Goal: Transaction & Acquisition: Purchase product/service

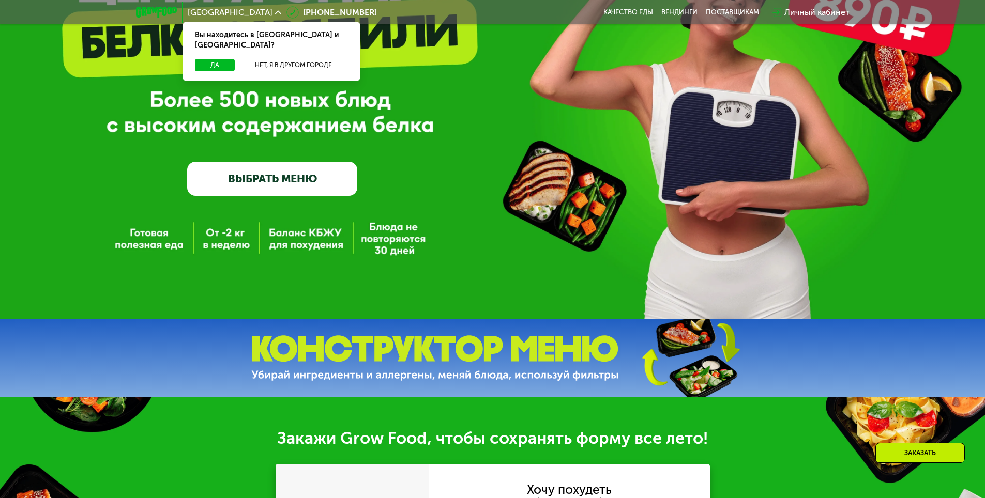
scroll to position [103, 0]
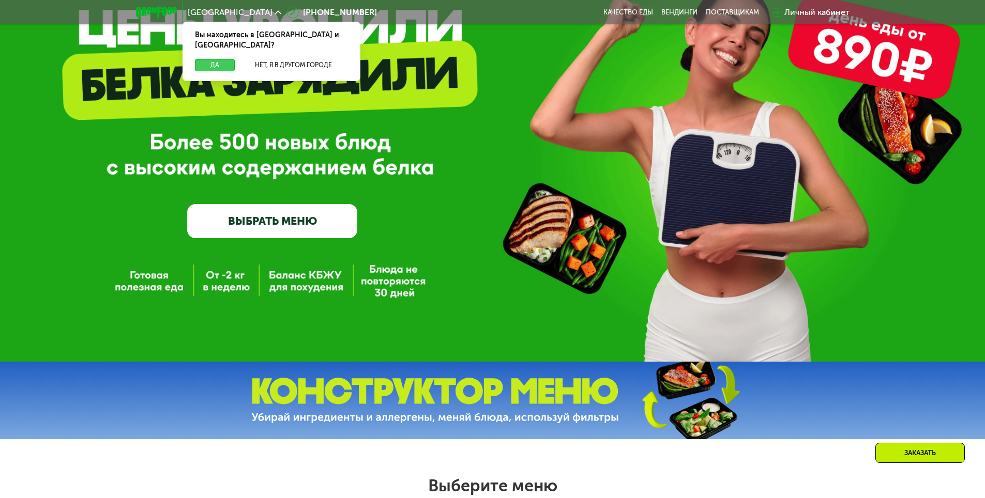
click at [216, 59] on button "Да" at bounding box center [215, 65] width 40 height 12
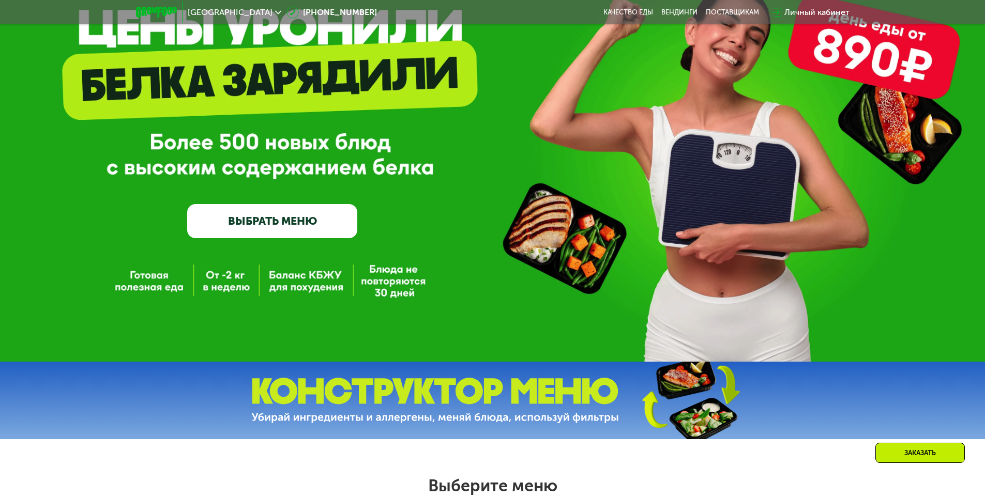
click at [287, 223] on link "ВЫБРАТЬ МЕНЮ" at bounding box center [272, 221] width 170 height 34
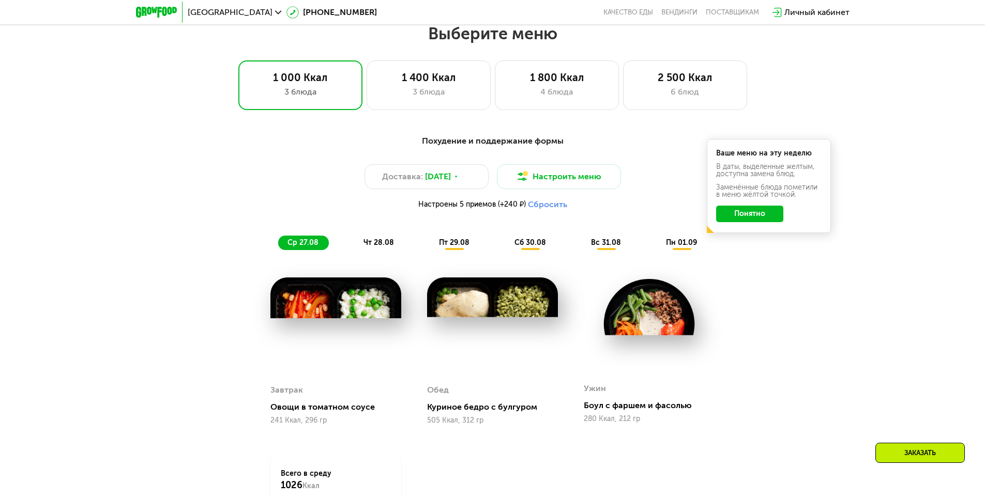
scroll to position [558, 0]
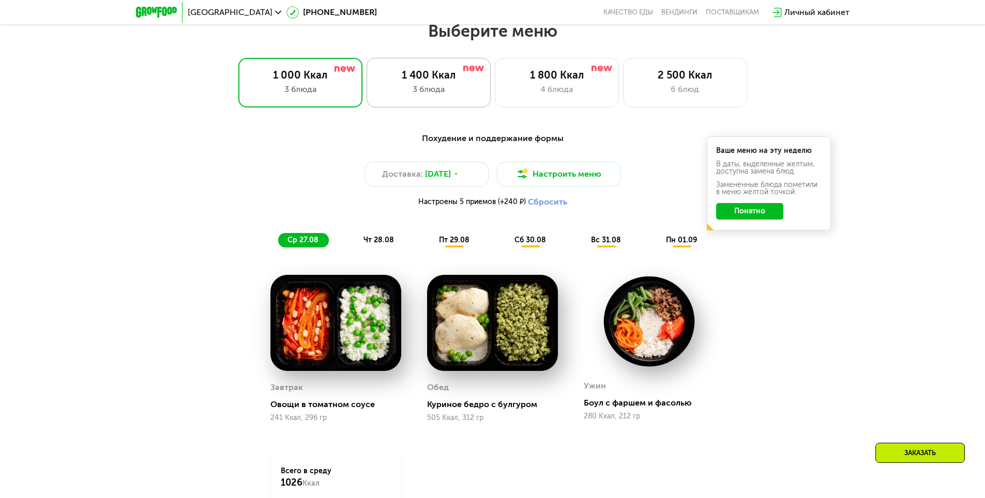
click at [423, 86] on div "3 блюда" at bounding box center [428, 89] width 102 height 12
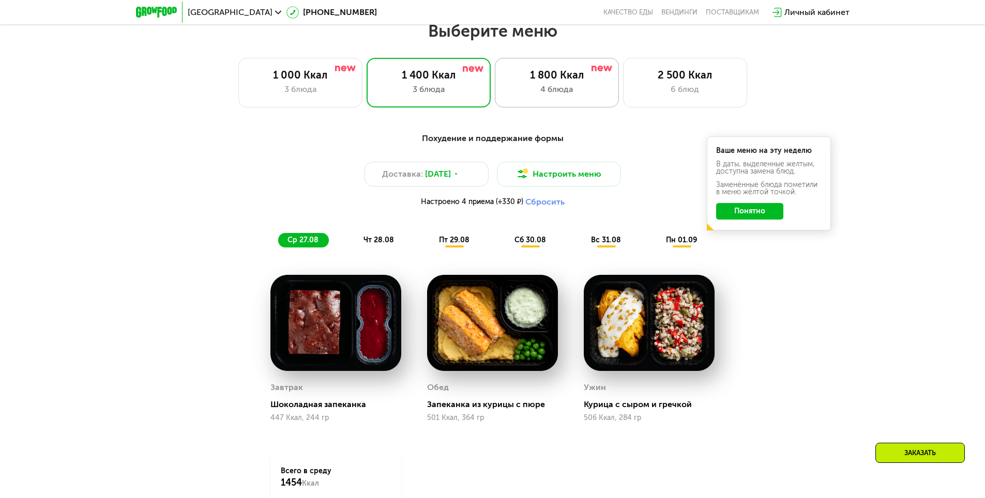
click at [565, 93] on div "4 блюда" at bounding box center [556, 89] width 102 height 12
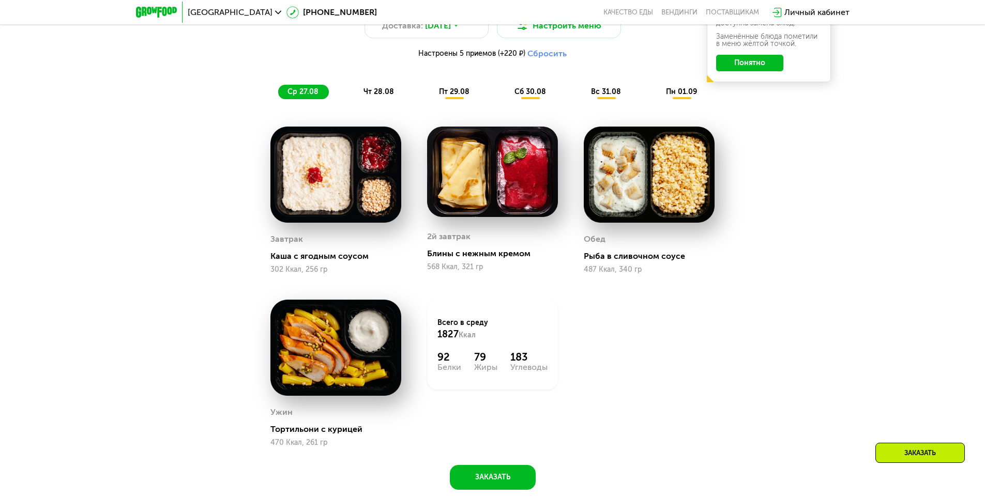
scroll to position [713, 0]
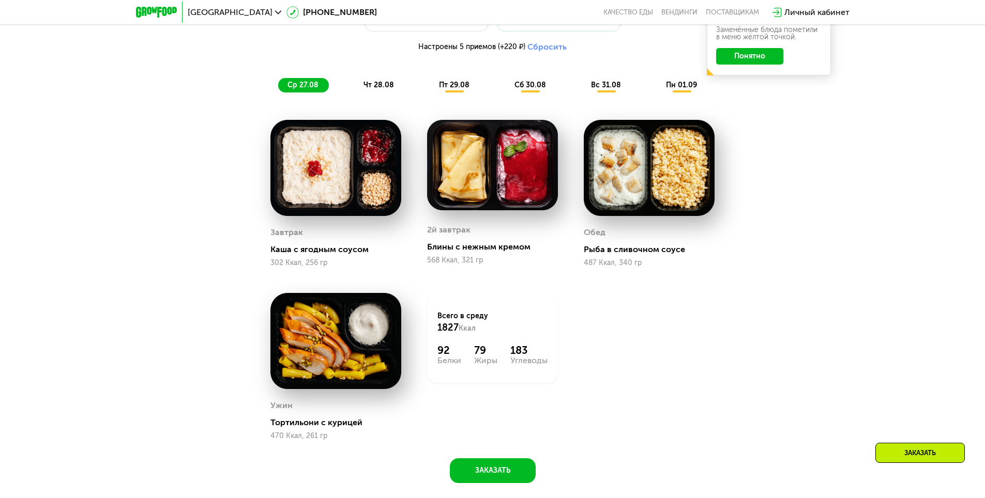
click at [378, 85] on span "чт 28.08" at bounding box center [378, 85] width 30 height 9
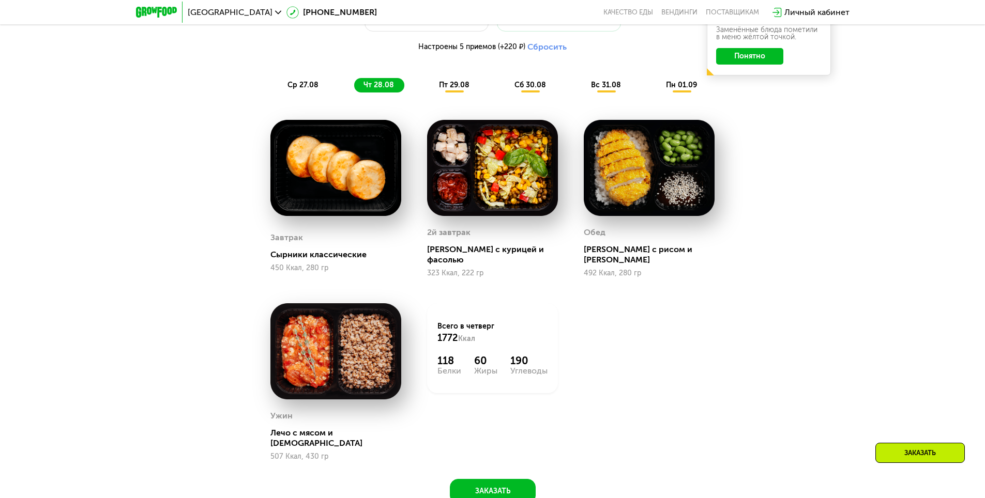
click at [505, 93] on div "пт 29.08" at bounding box center [530, 85] width 51 height 14
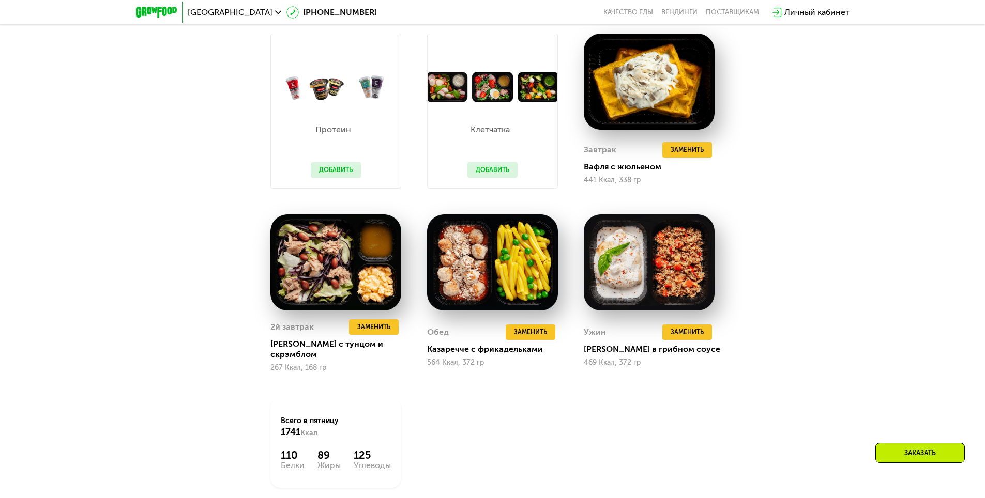
scroll to position [817, 0]
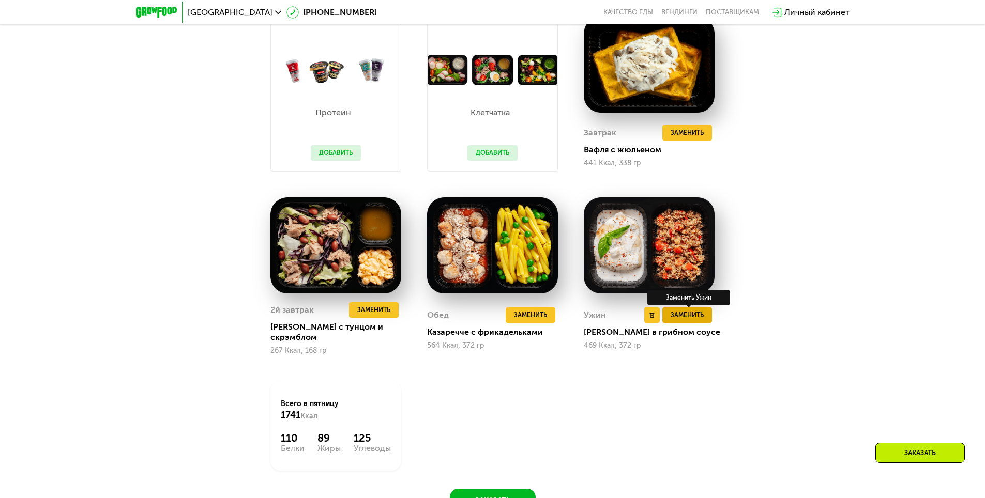
click at [679, 319] on button "Заменить" at bounding box center [687, 316] width 50 height 16
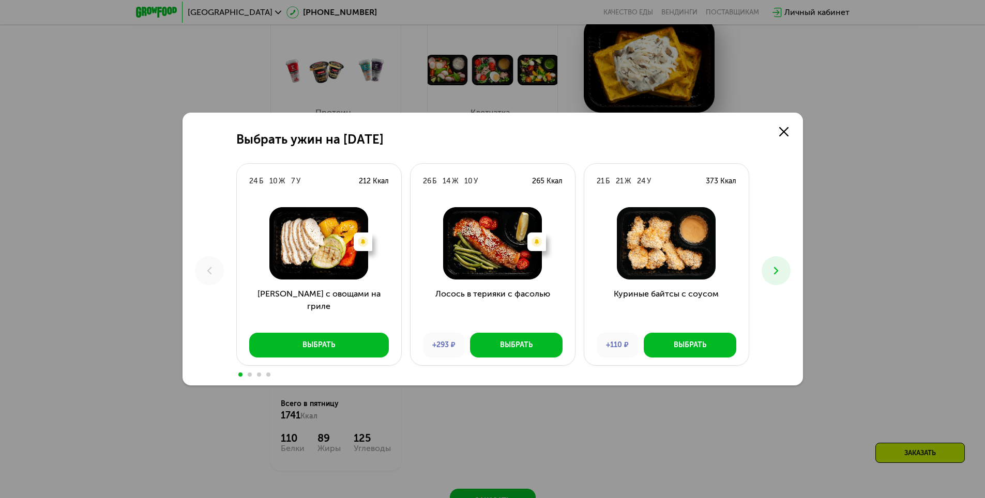
click at [778, 269] on icon at bounding box center [776, 271] width 12 height 12
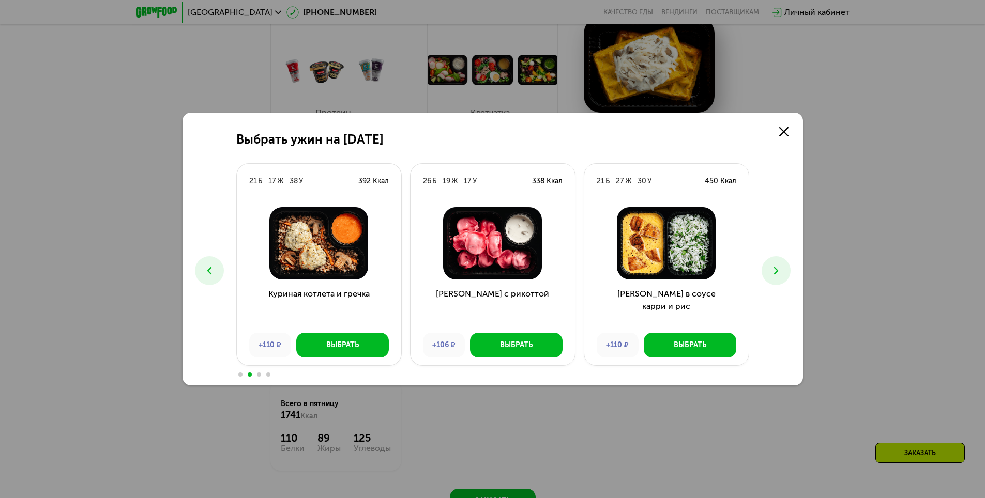
click at [778, 269] on icon at bounding box center [776, 271] width 12 height 12
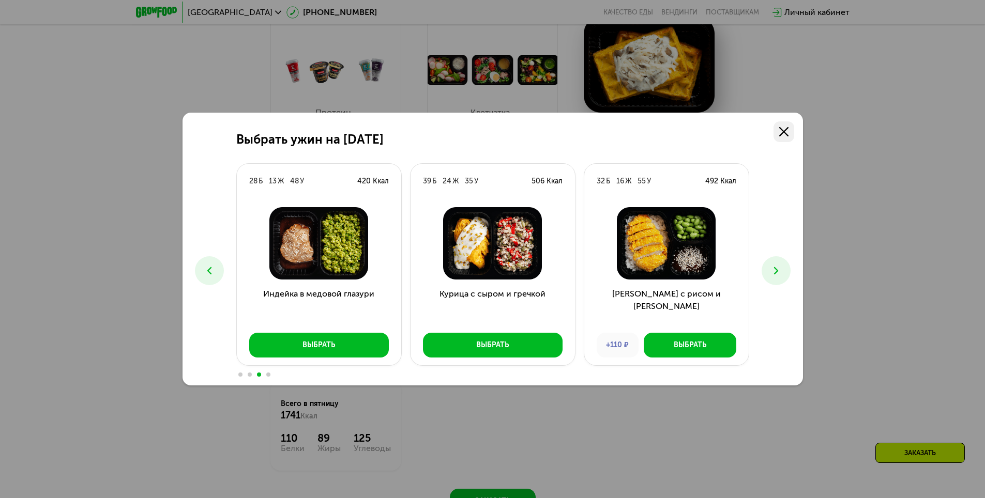
click at [784, 133] on use at bounding box center [783, 131] width 9 height 9
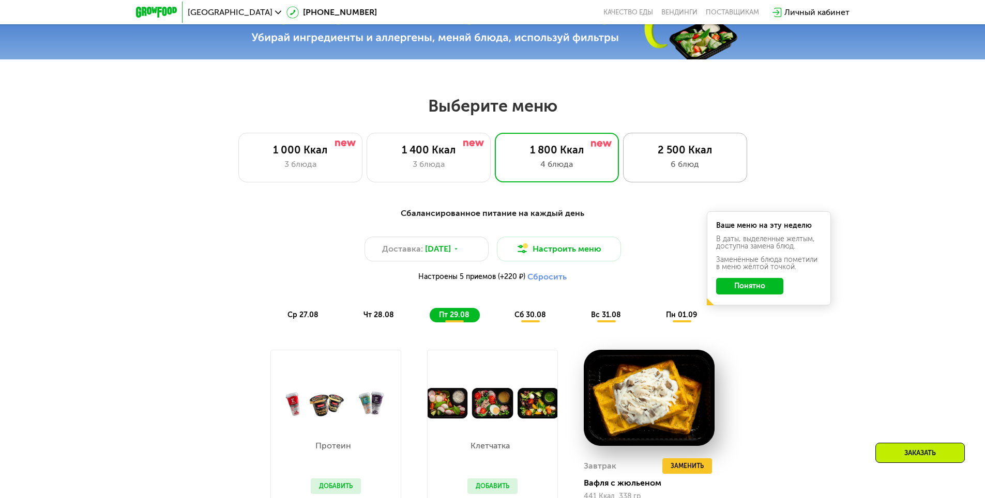
scroll to position [455, 0]
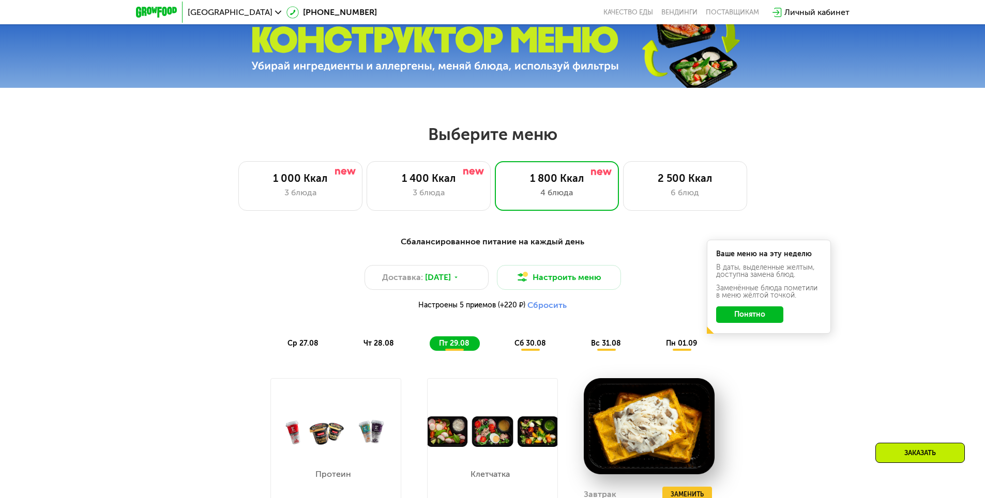
click at [581, 351] on div "сб 30.08" at bounding box center [606, 343] width 50 height 14
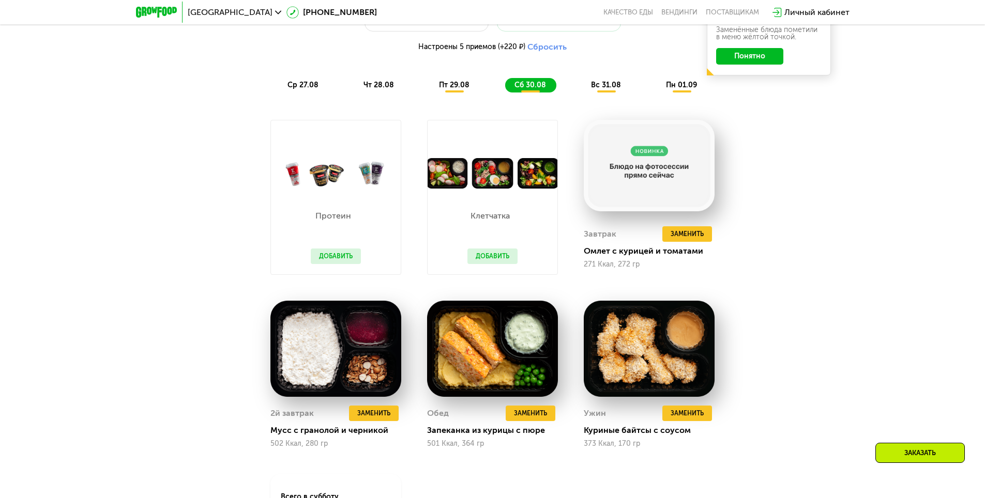
scroll to position [662, 0]
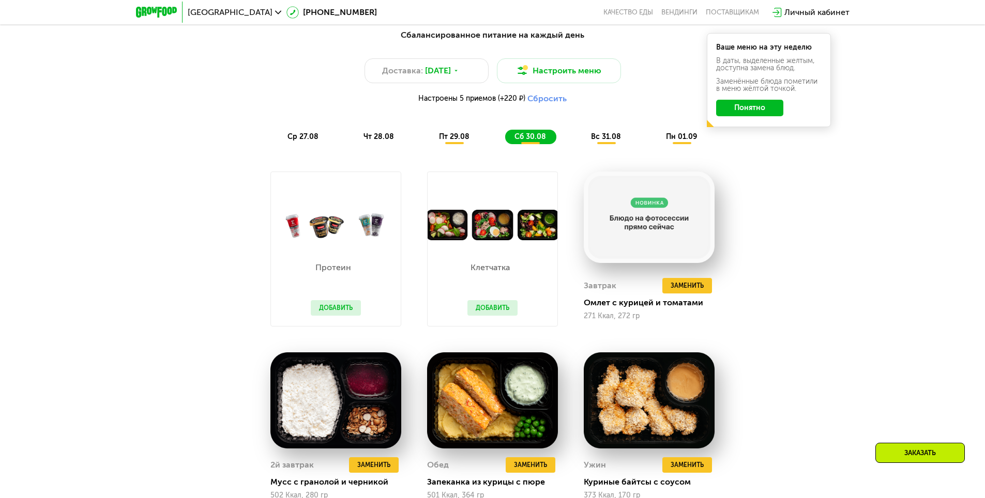
click at [604, 141] on span "вс 31.08" at bounding box center [606, 136] width 30 height 9
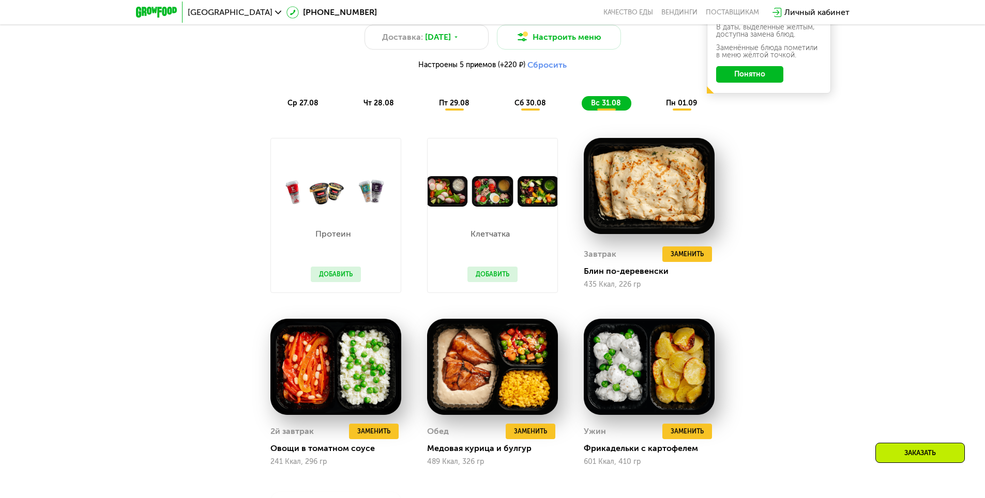
scroll to position [713, 0]
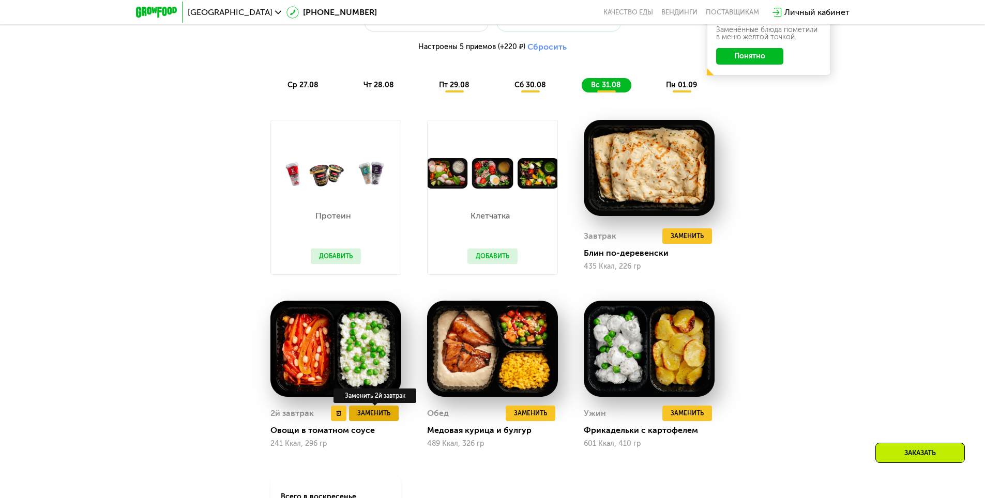
click at [372, 421] on button "Заменить" at bounding box center [374, 414] width 50 height 16
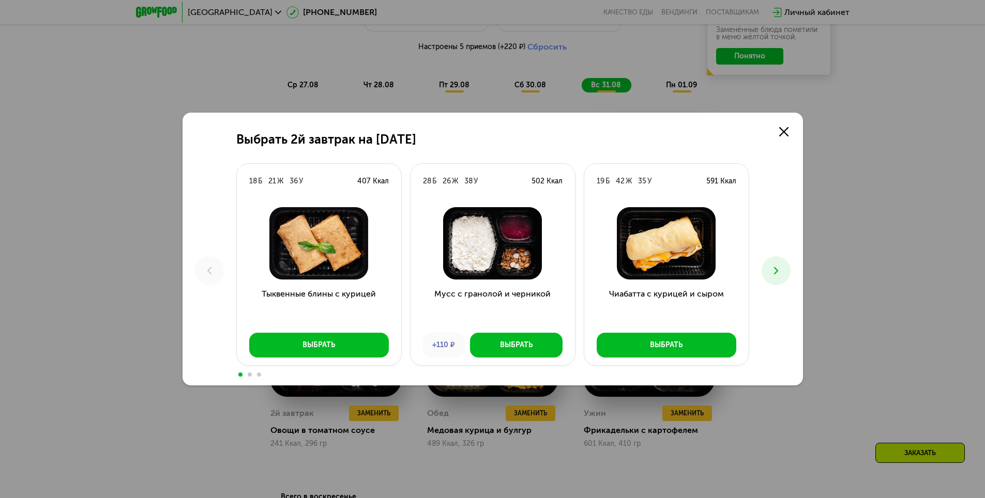
click at [782, 279] on button at bounding box center [775, 270] width 29 height 29
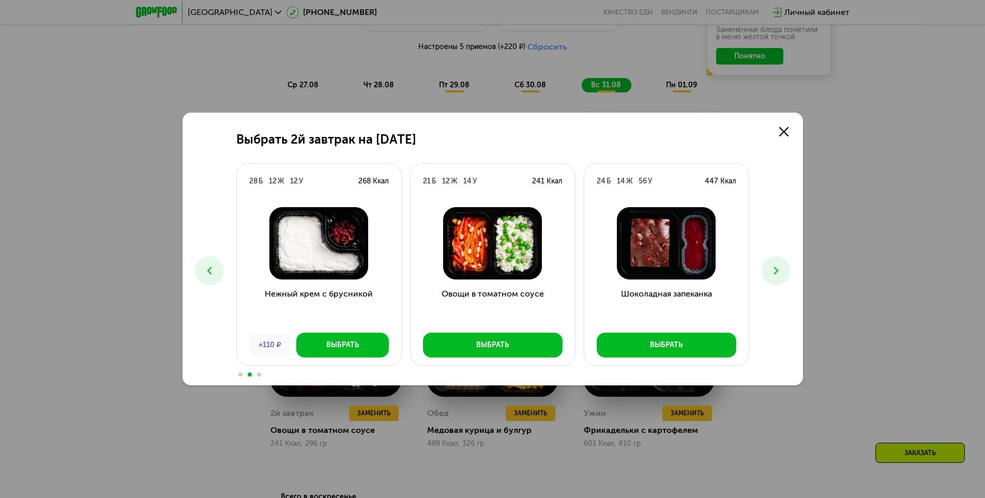
click at [782, 279] on button at bounding box center [775, 270] width 29 height 29
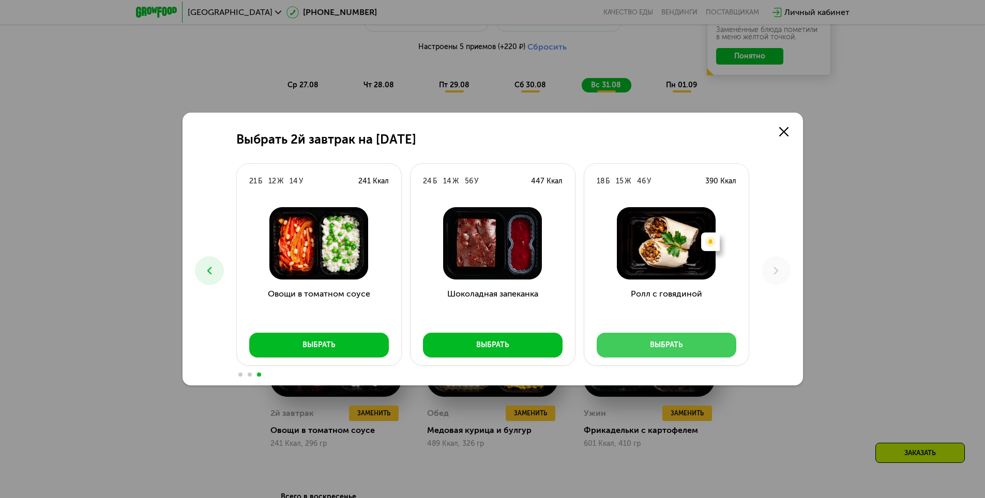
click at [706, 348] on button "Выбрать" at bounding box center [666, 345] width 140 height 25
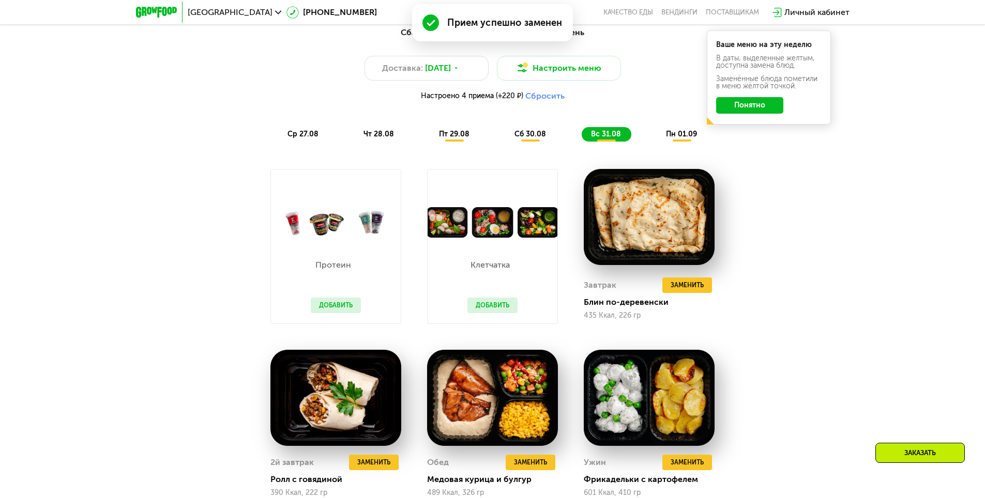
scroll to position [662, 0]
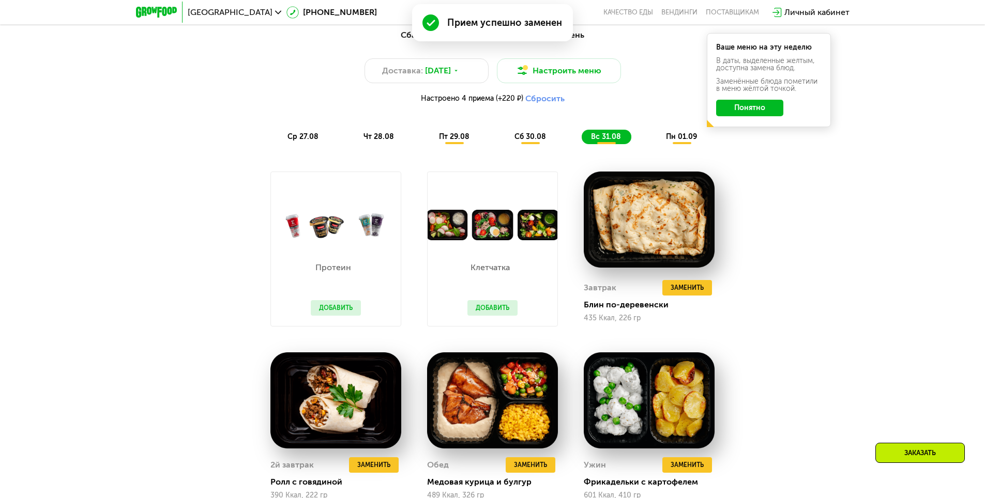
click at [673, 141] on span "пн 01.09" at bounding box center [681, 136] width 31 height 9
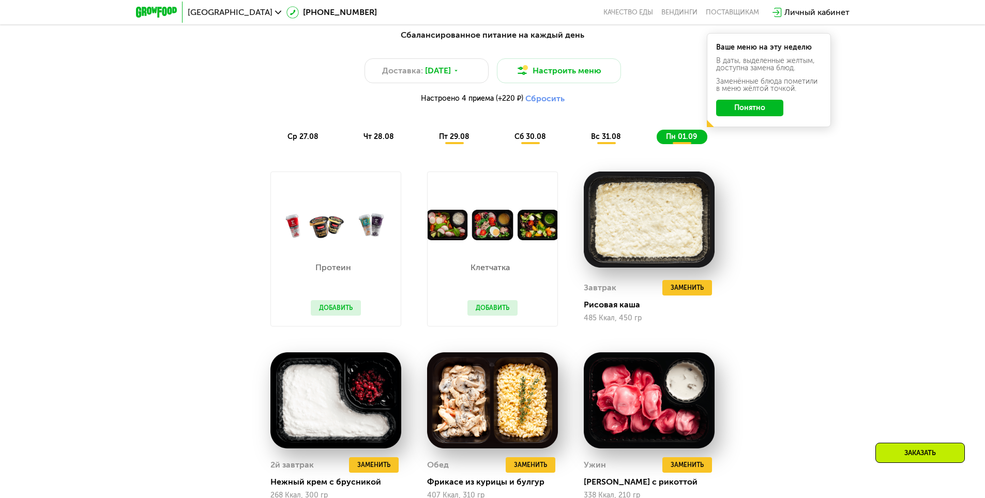
scroll to position [713, 0]
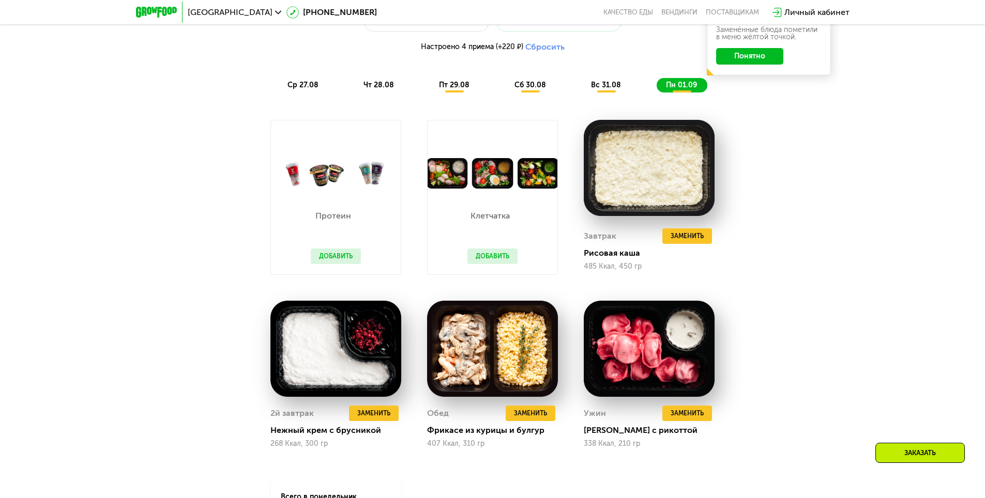
click at [488, 264] on button "Добавить" at bounding box center [492, 257] width 50 height 16
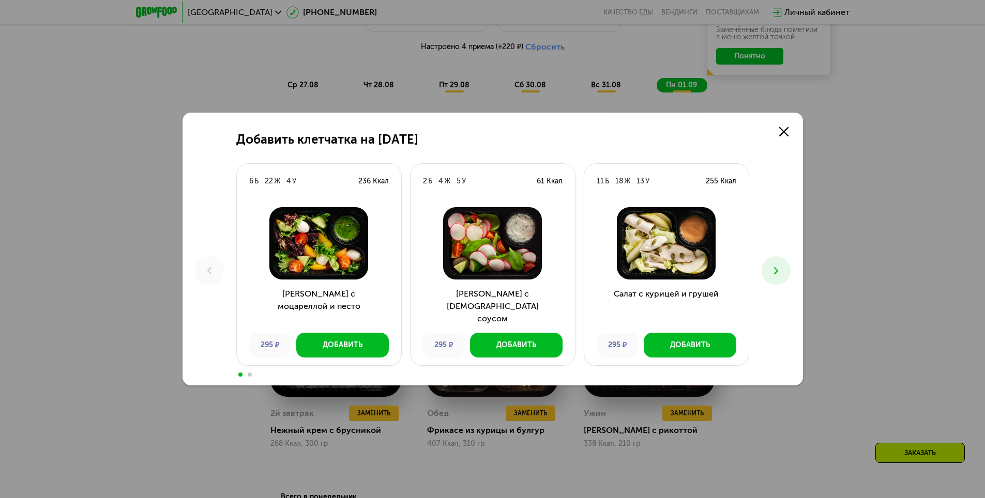
click at [777, 267] on icon at bounding box center [776, 271] width 12 height 12
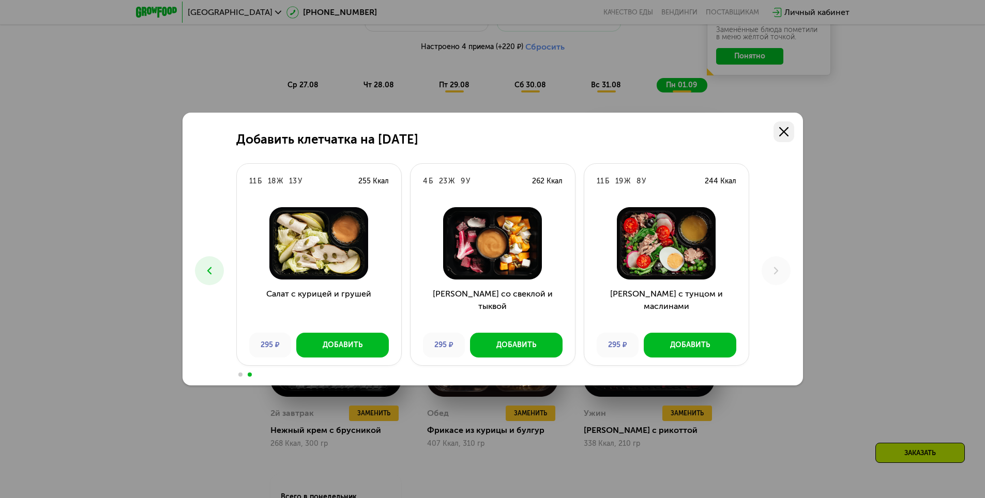
click at [779, 130] on icon at bounding box center [783, 131] width 9 height 9
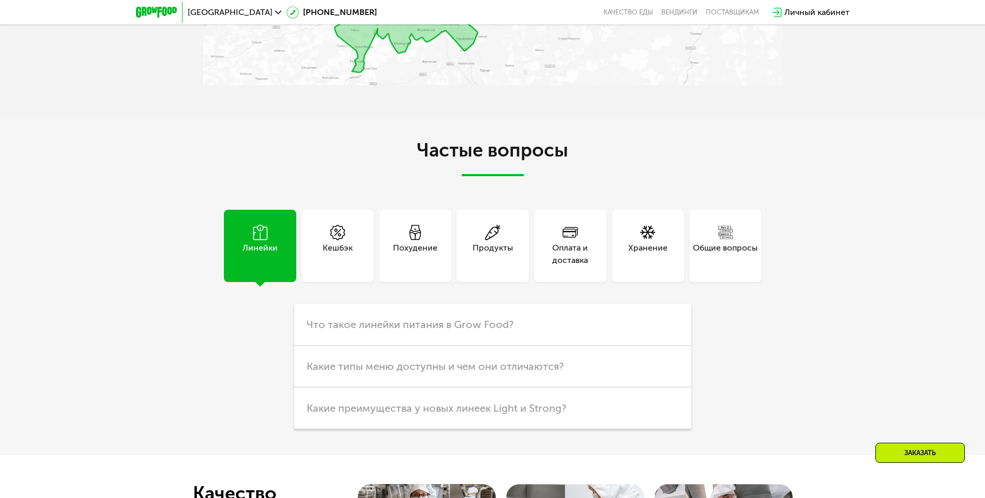
scroll to position [2832, 0]
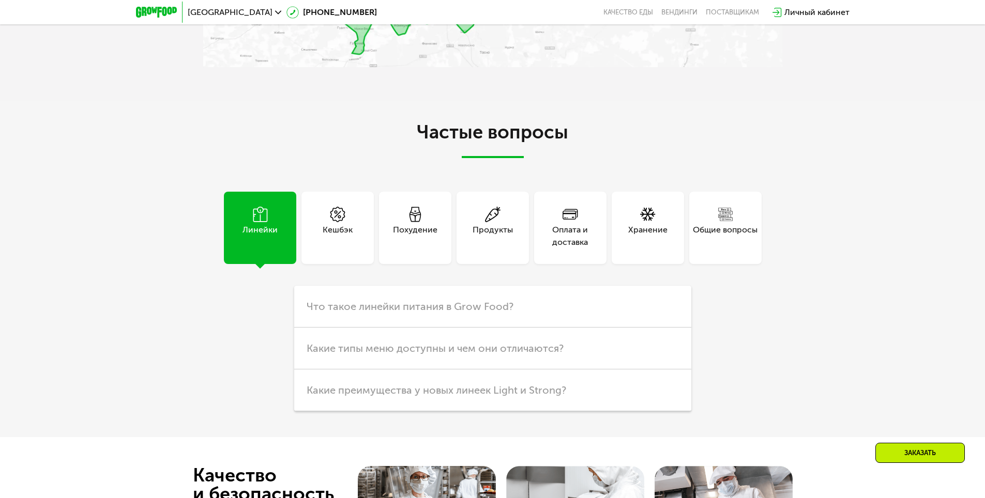
click at [575, 247] on div "Оплата и доставка" at bounding box center [570, 236] width 72 height 25
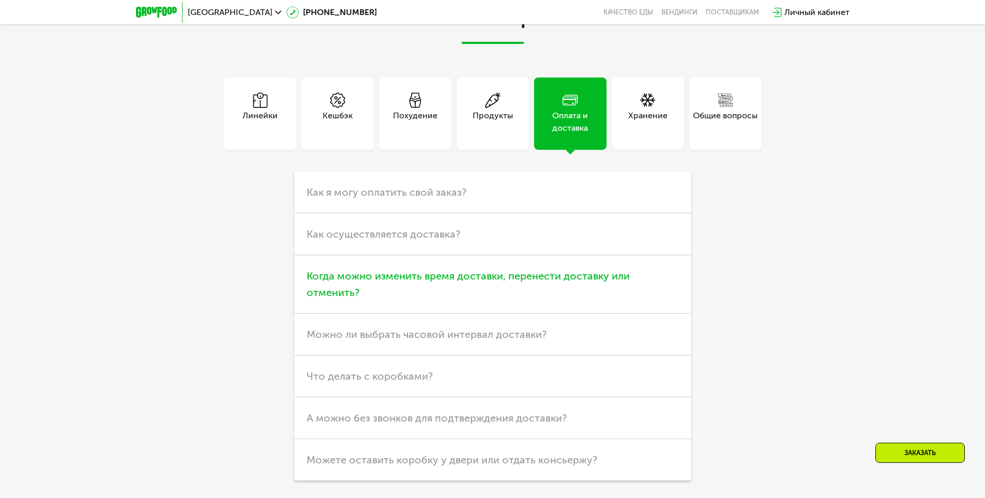
scroll to position [2987, 0]
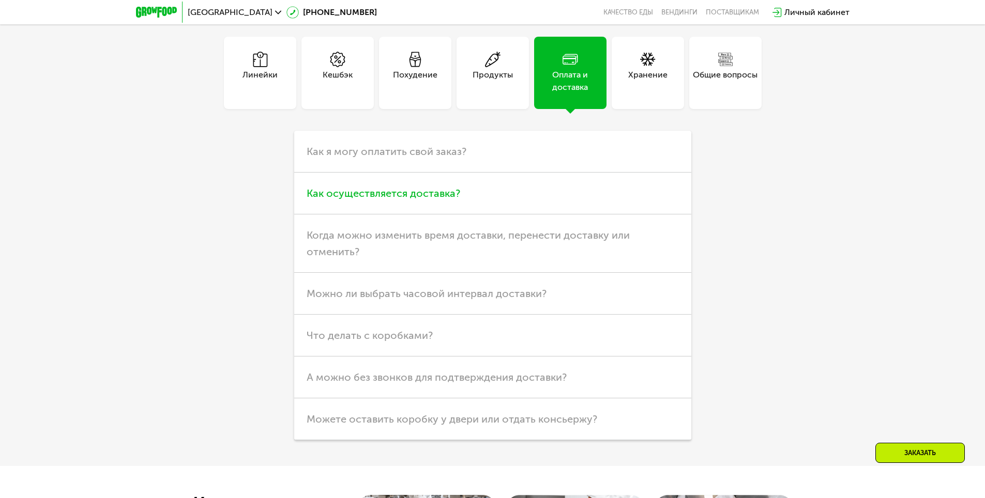
click at [390, 198] on span "Как осуществляется доставка?" at bounding box center [382, 193] width 153 height 12
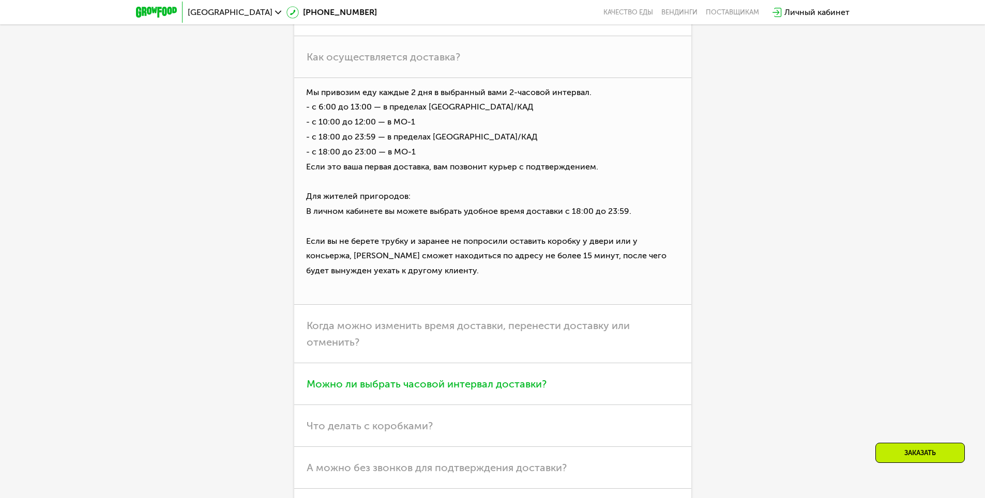
scroll to position [3194, 0]
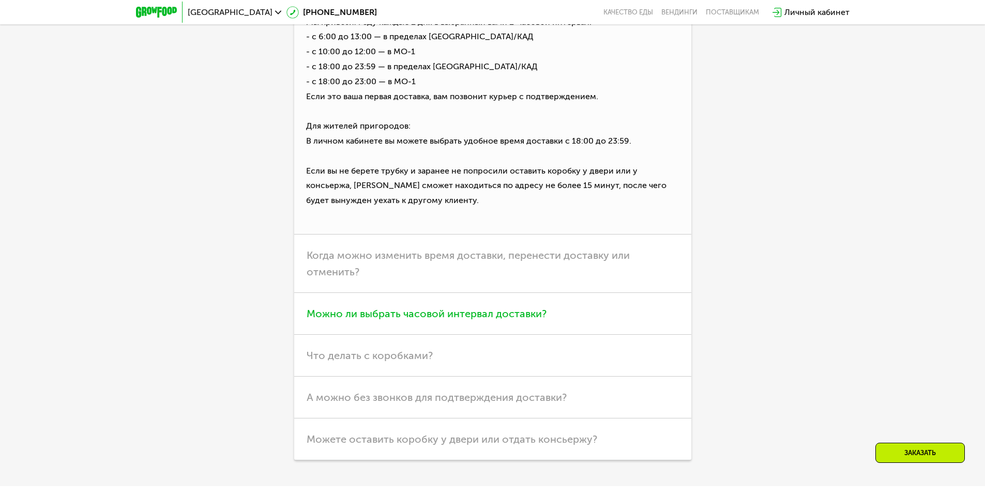
click at [491, 318] on span "Можно ли выбрать часовой интервал доставки?" at bounding box center [426, 314] width 240 height 12
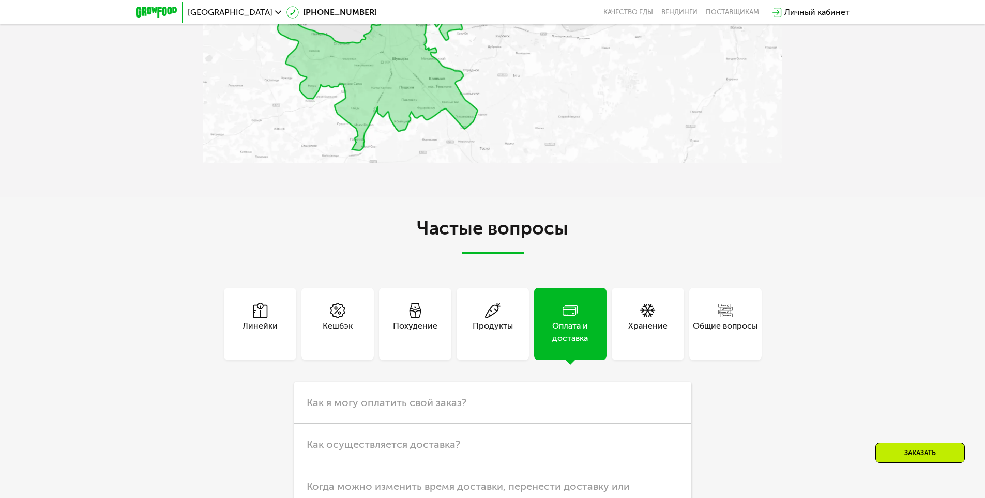
scroll to position [2677, 0]
